Goal: Information Seeking & Learning: Learn about a topic

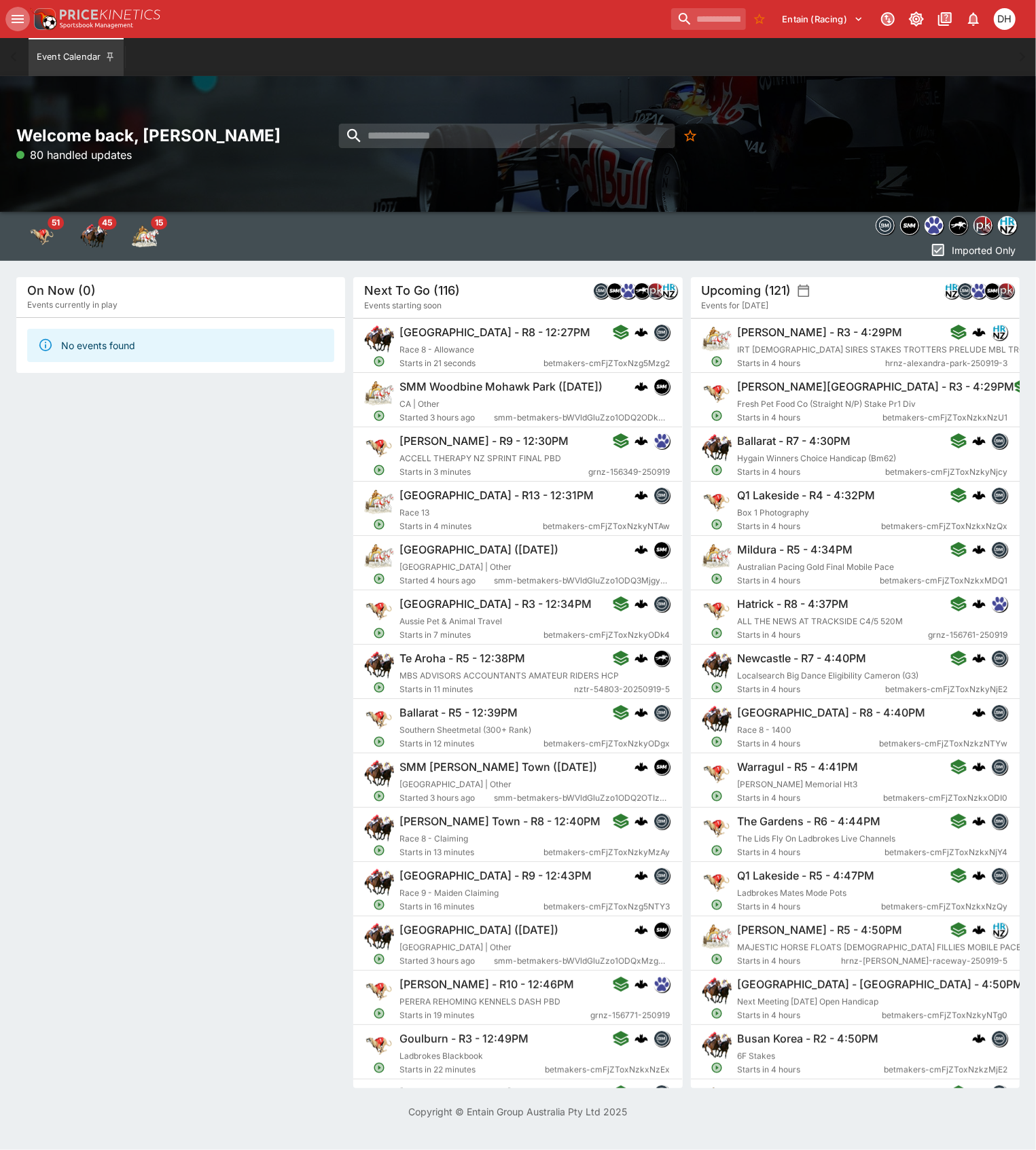
click at [17, 23] on icon "open drawer" at bounding box center [18, 18] width 17 height 17
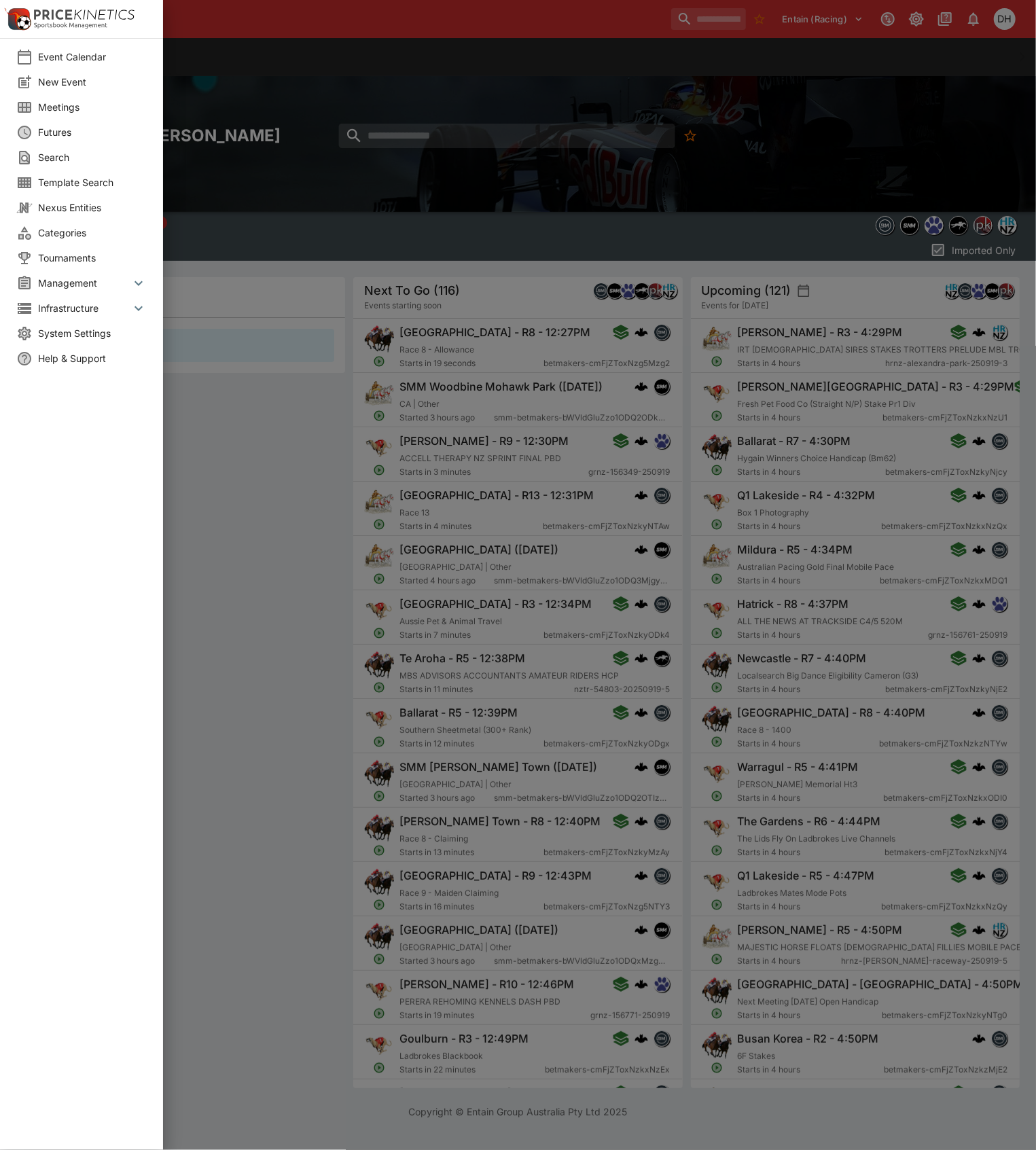
click at [69, 130] on span "Futures" at bounding box center [92, 132] width 108 height 14
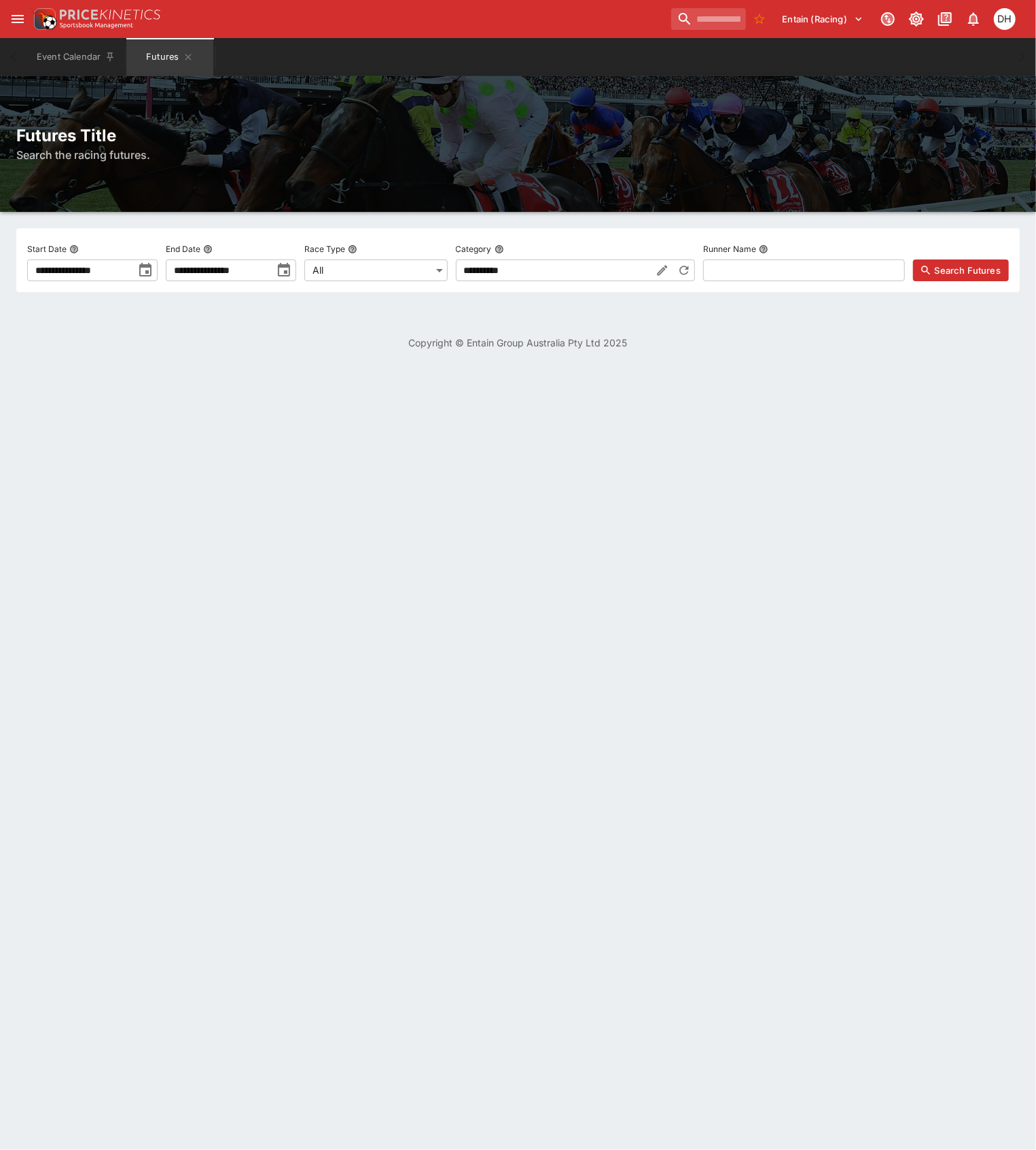
click at [272, 275] on input "**********" at bounding box center [218, 270] width 106 height 22
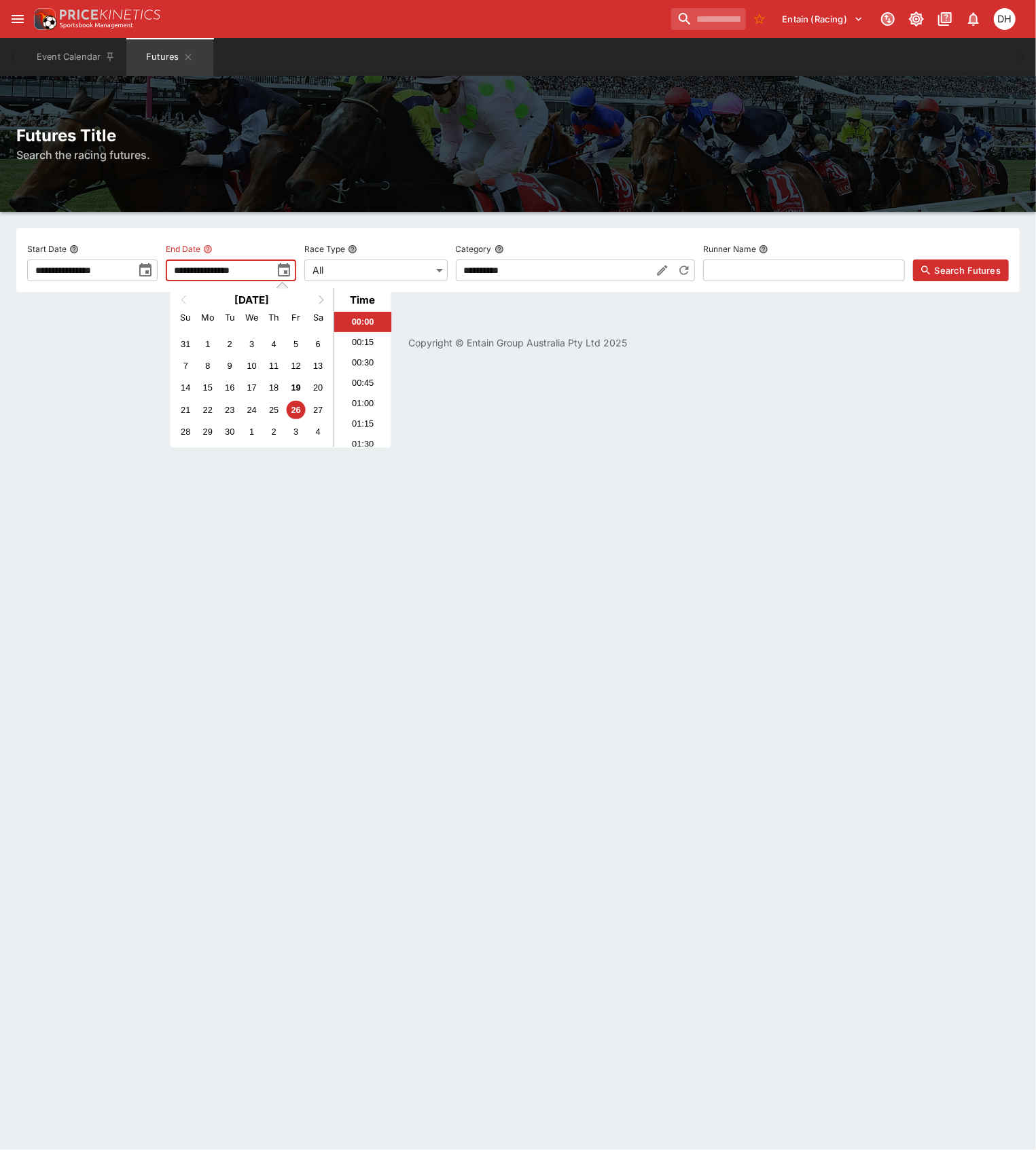
click at [321, 299] on span "Next Month" at bounding box center [321, 300] width 0 height 16
click at [313, 383] on div "15" at bounding box center [318, 387] width 18 height 18
type input "**********"
click at [959, 272] on span "Search Futures" at bounding box center [967, 270] width 66 height 14
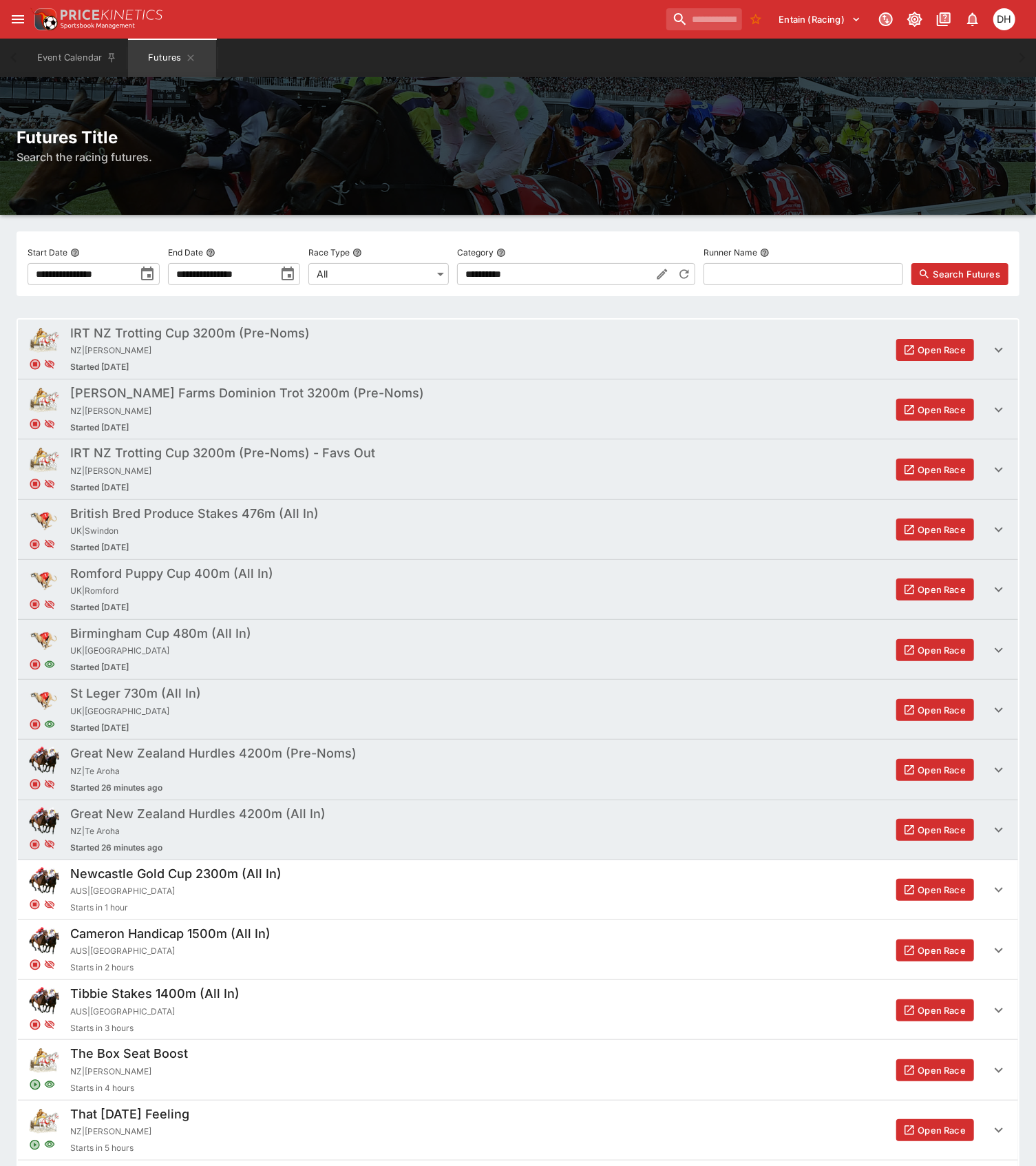
click at [712, 140] on h2 "Futures Title" at bounding box center [518, 138] width 1003 height 21
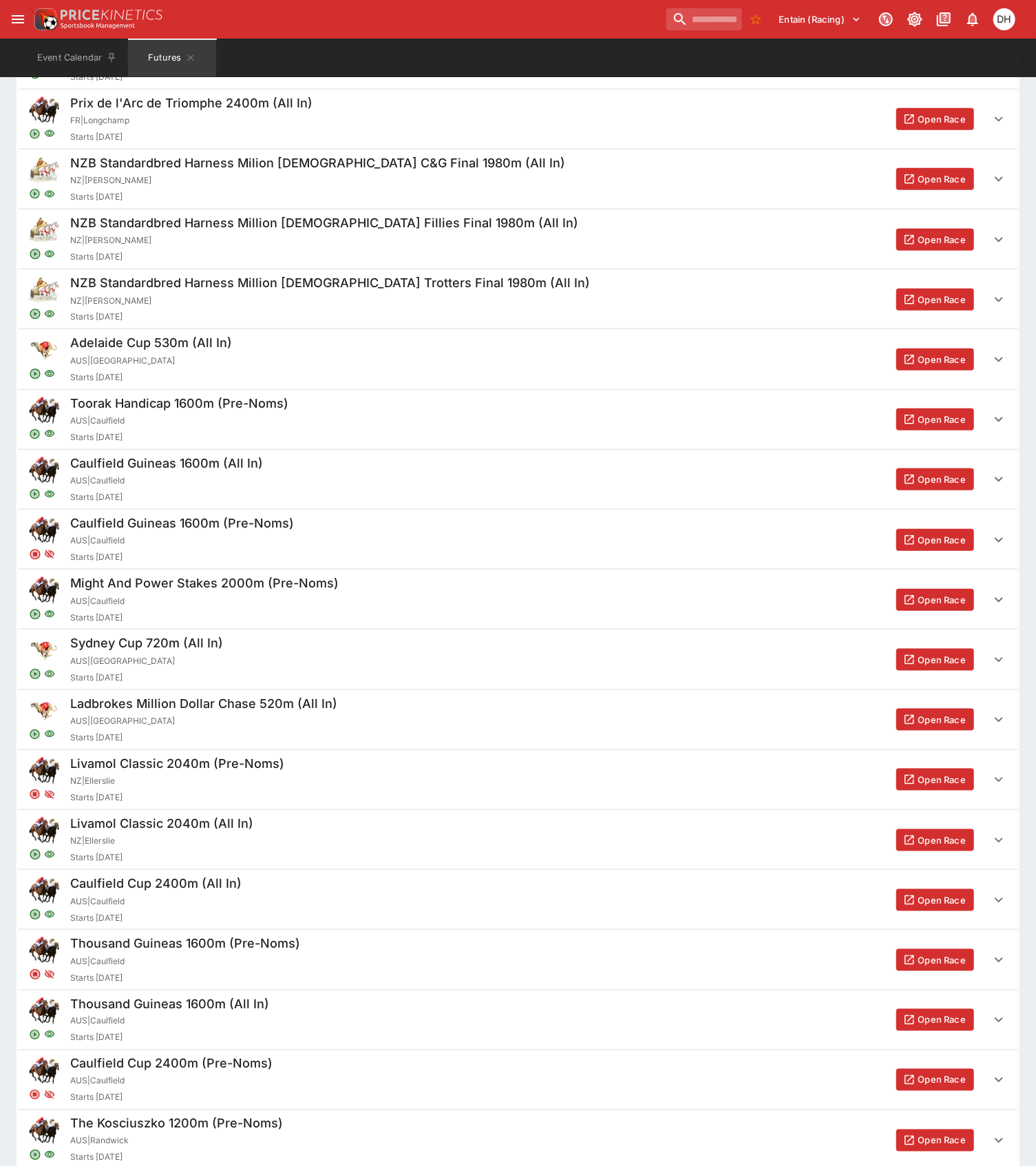
click at [929, 602] on button "Open Race" at bounding box center [936, 600] width 78 height 22
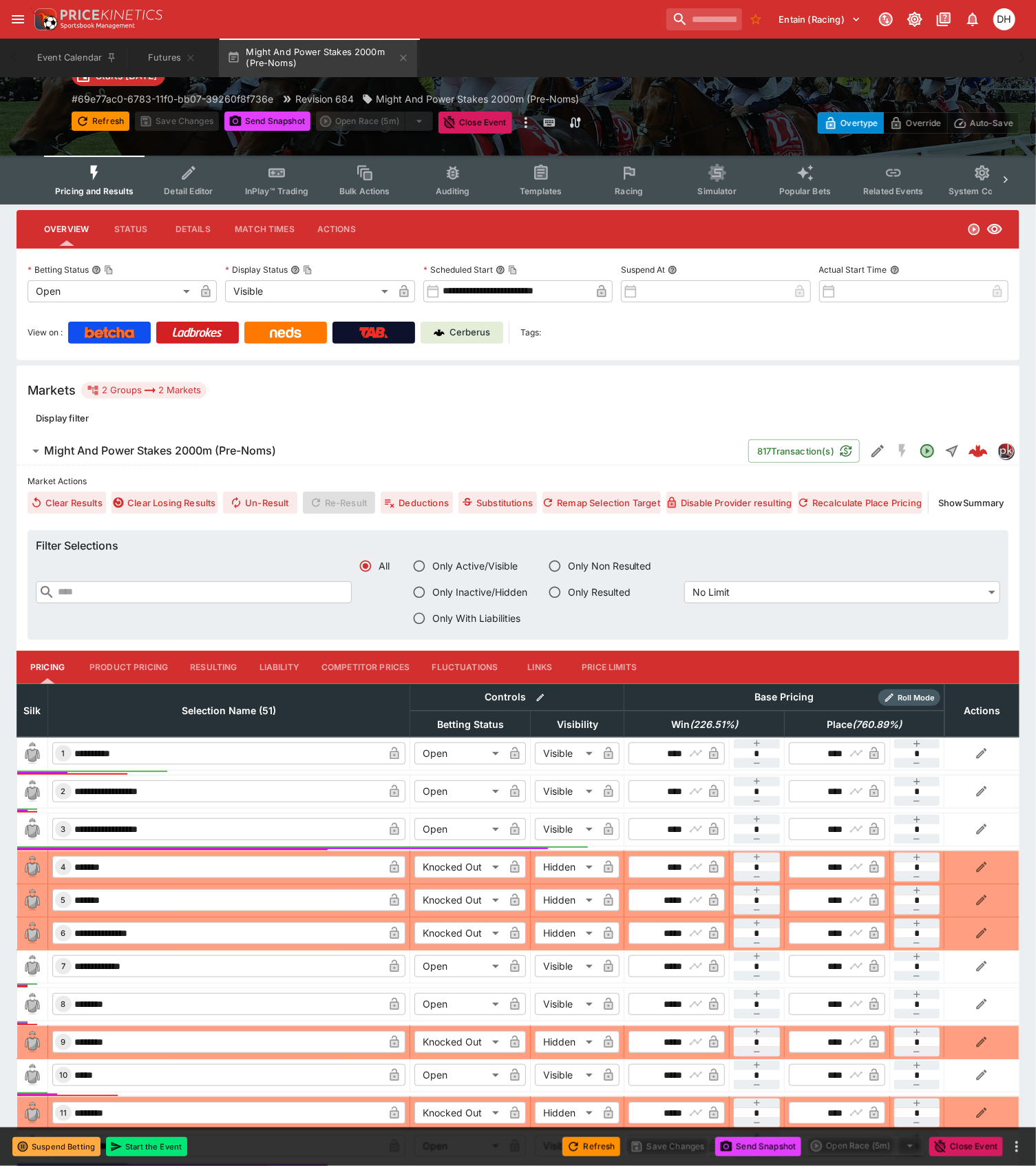
scroll to position [91, 0]
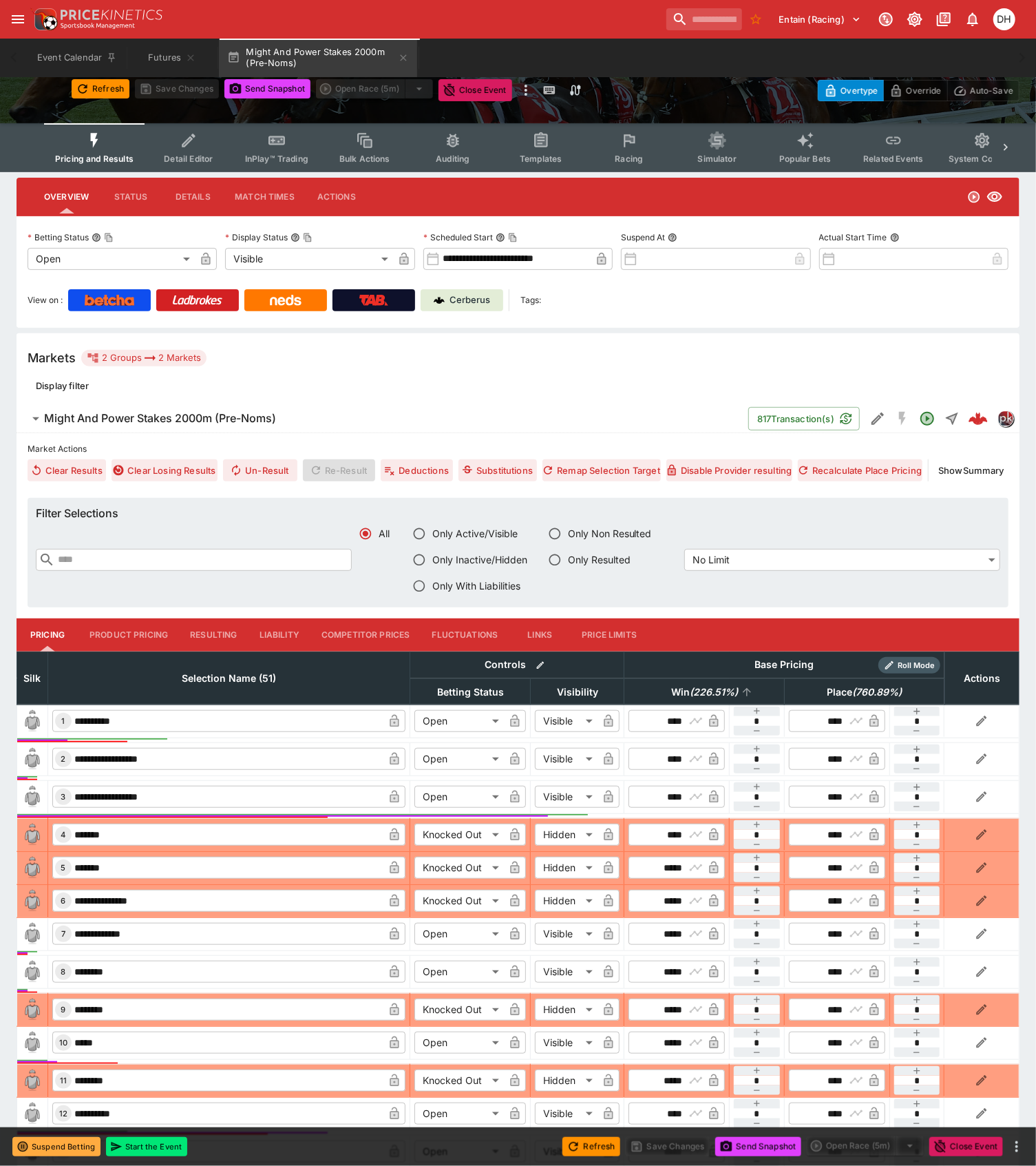
click at [705, 685] on em "( 226.51 %)" at bounding box center [714, 692] width 48 height 17
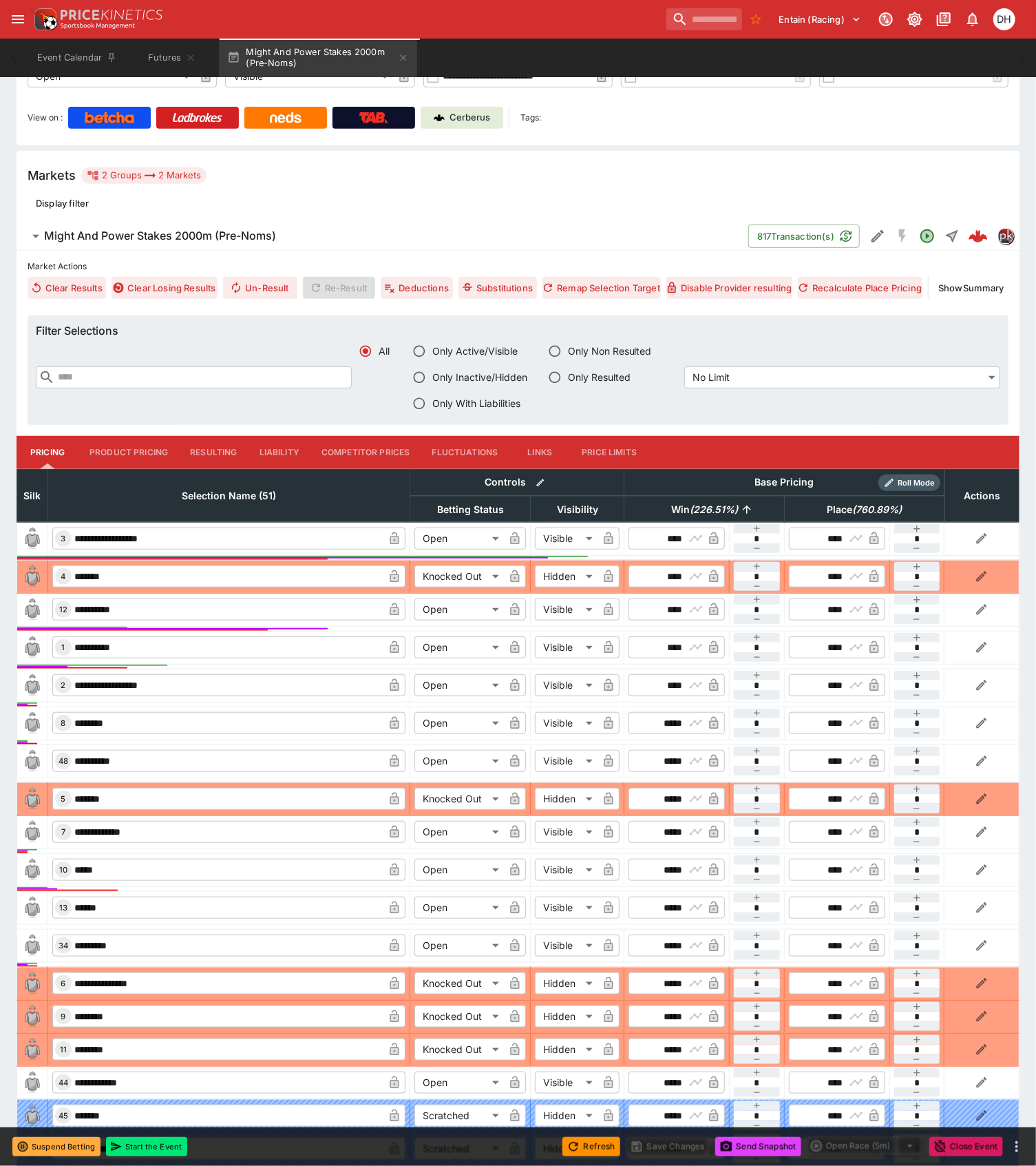
scroll to position [276, 0]
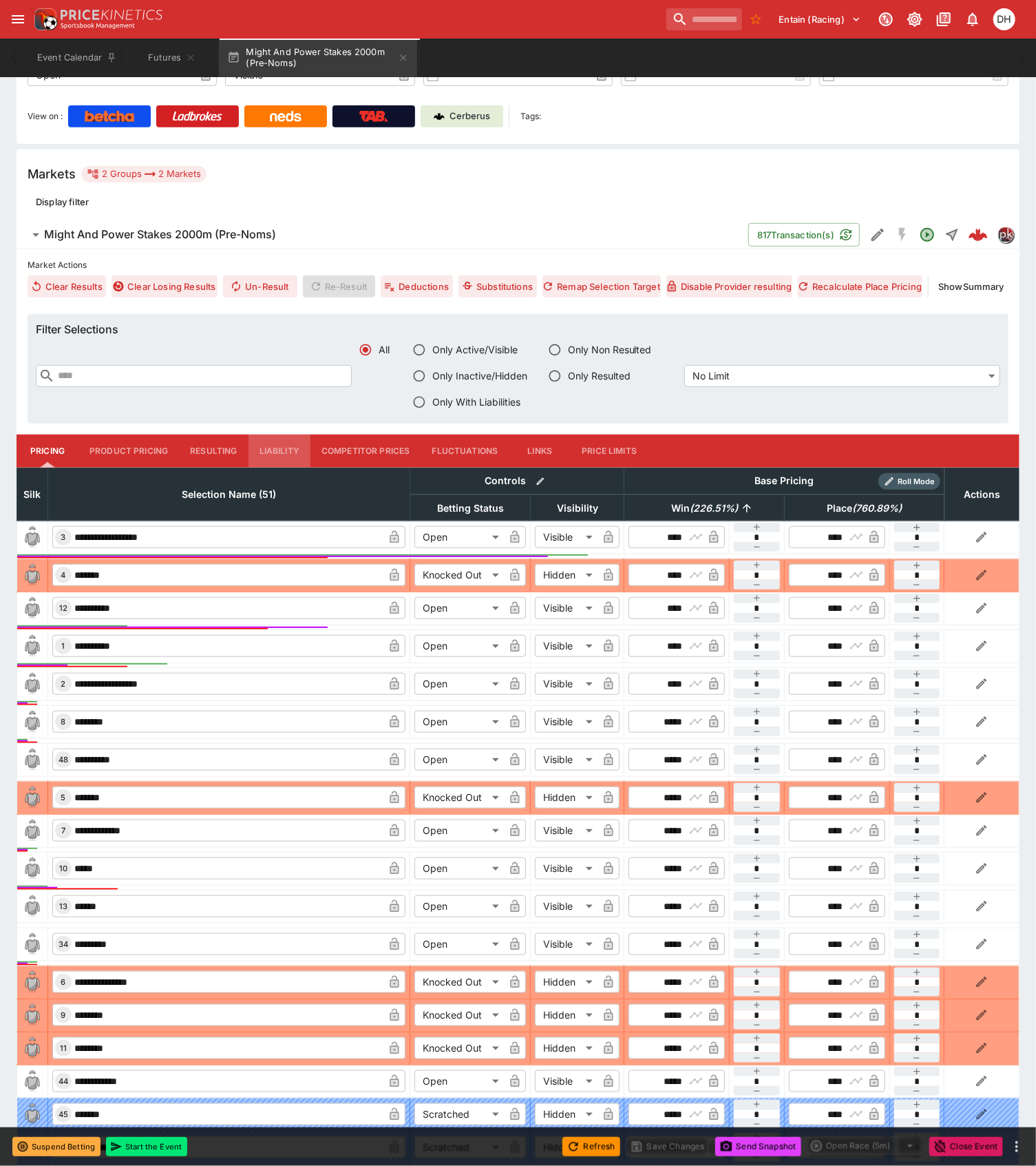
click at [279, 446] on button "Liability" at bounding box center [279, 451] width 62 height 33
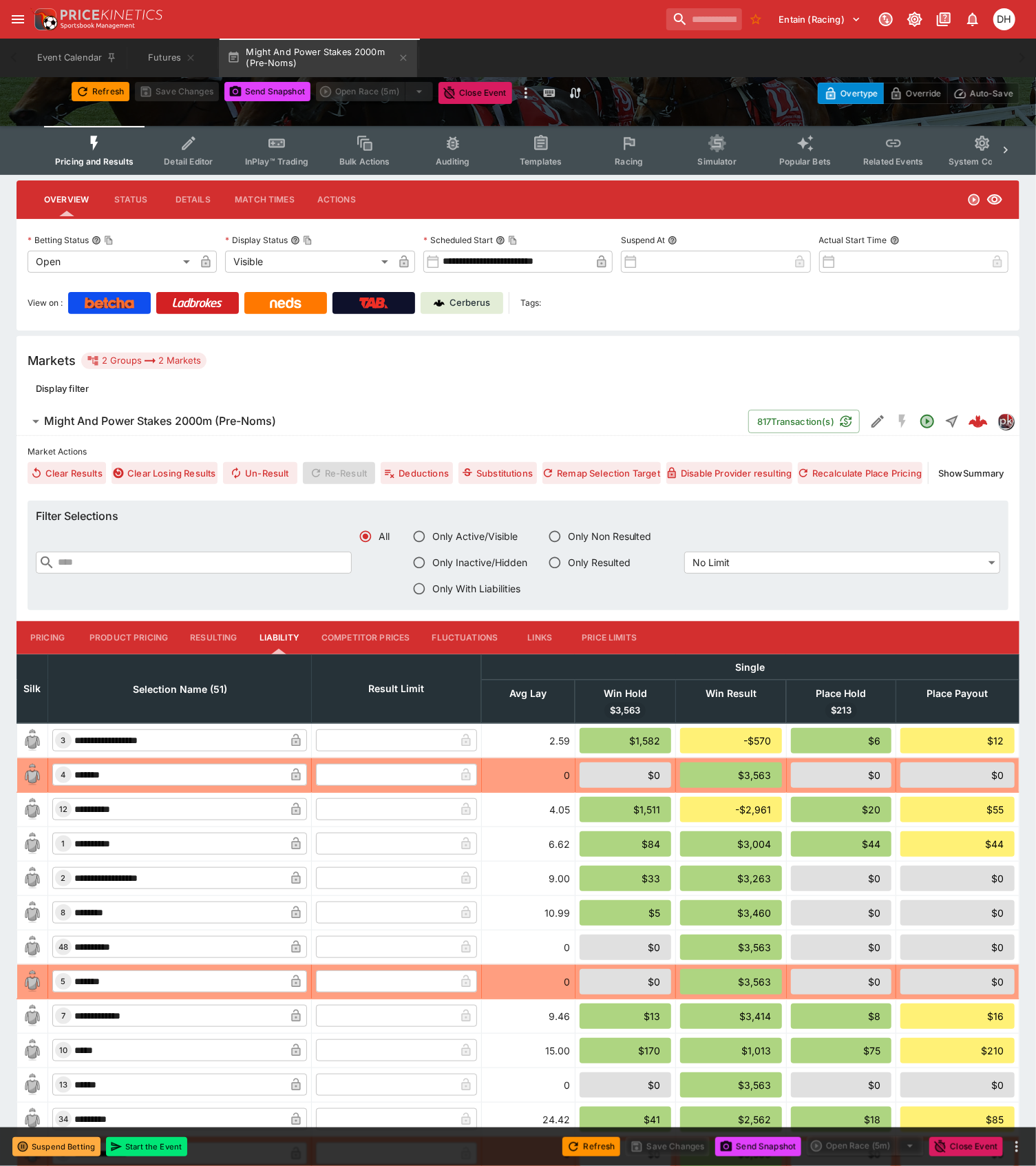
scroll to position [0, 0]
